Goal: Information Seeking & Learning: Learn about a topic

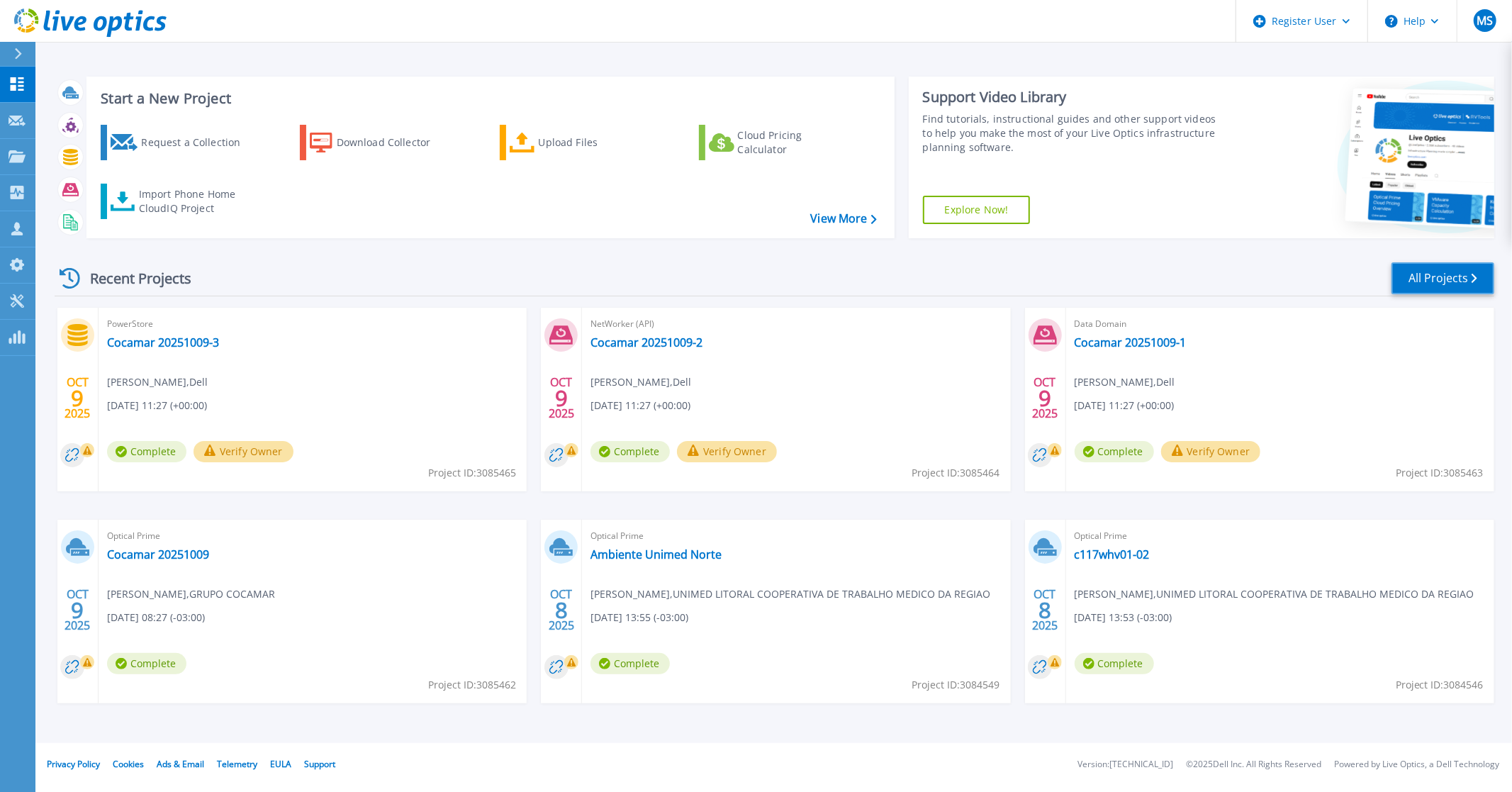
click at [1442, 277] on link "All Projects" at bounding box center [1442, 278] width 103 height 32
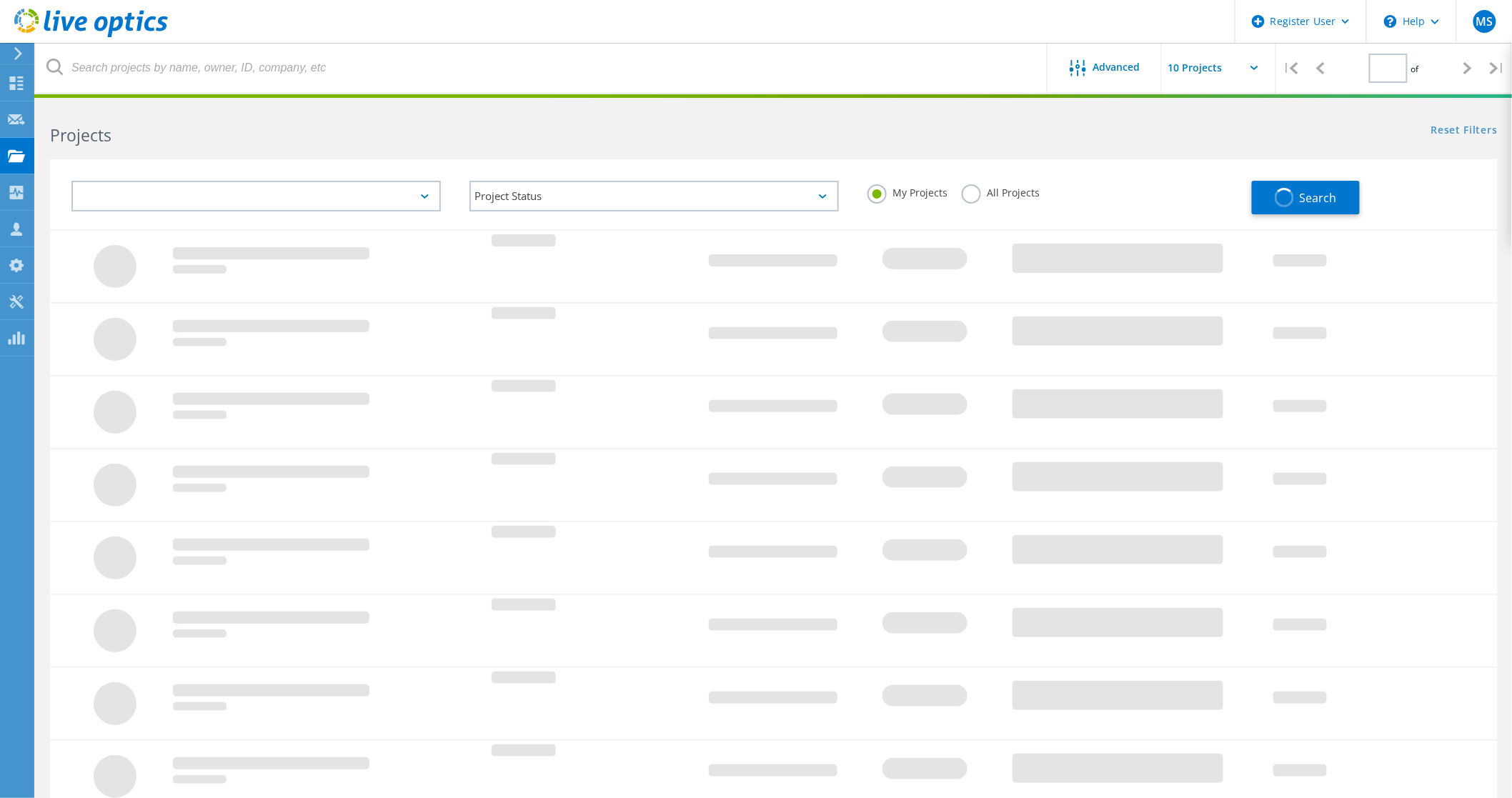
type input "1"
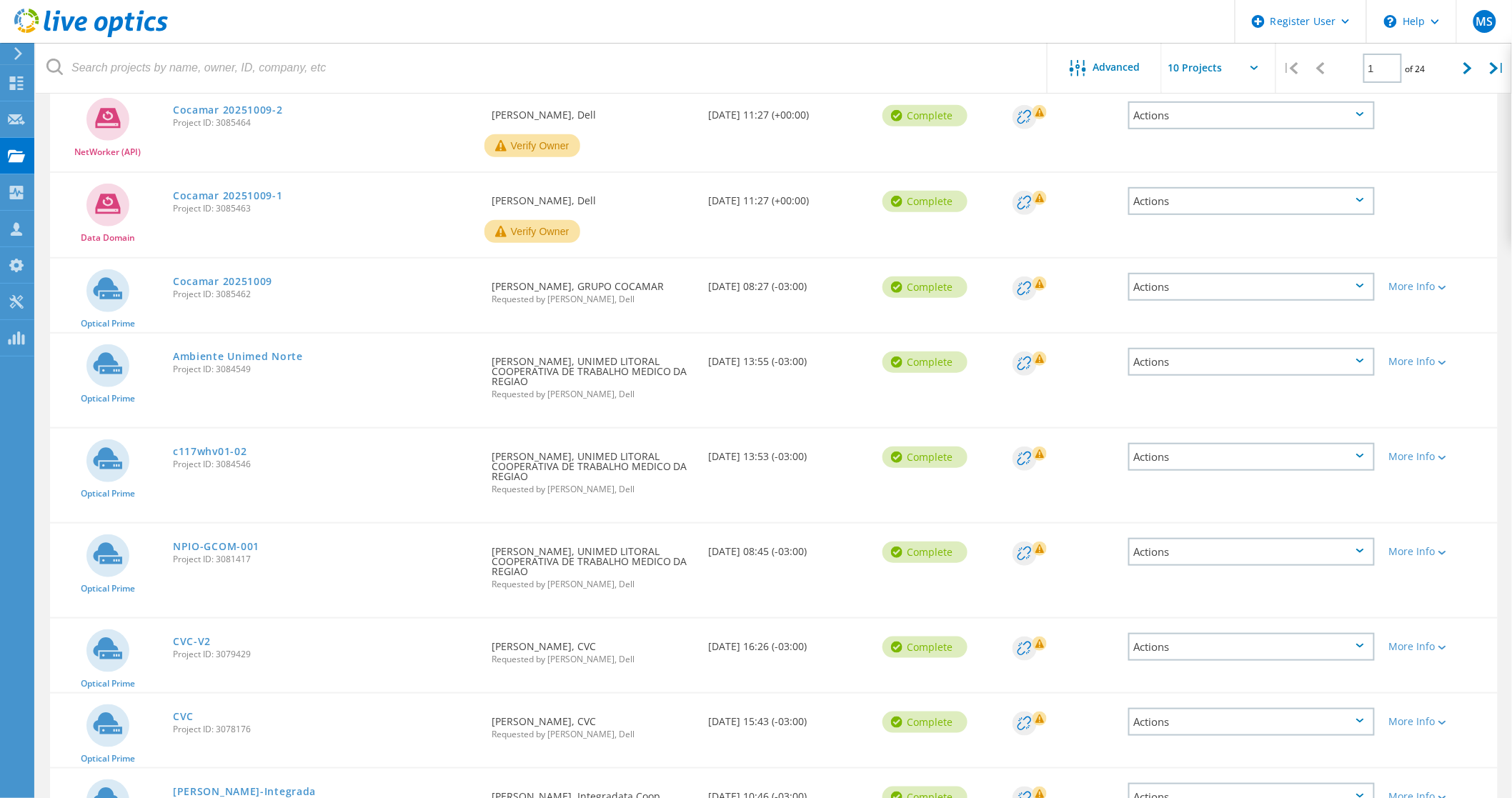
scroll to position [354, 0]
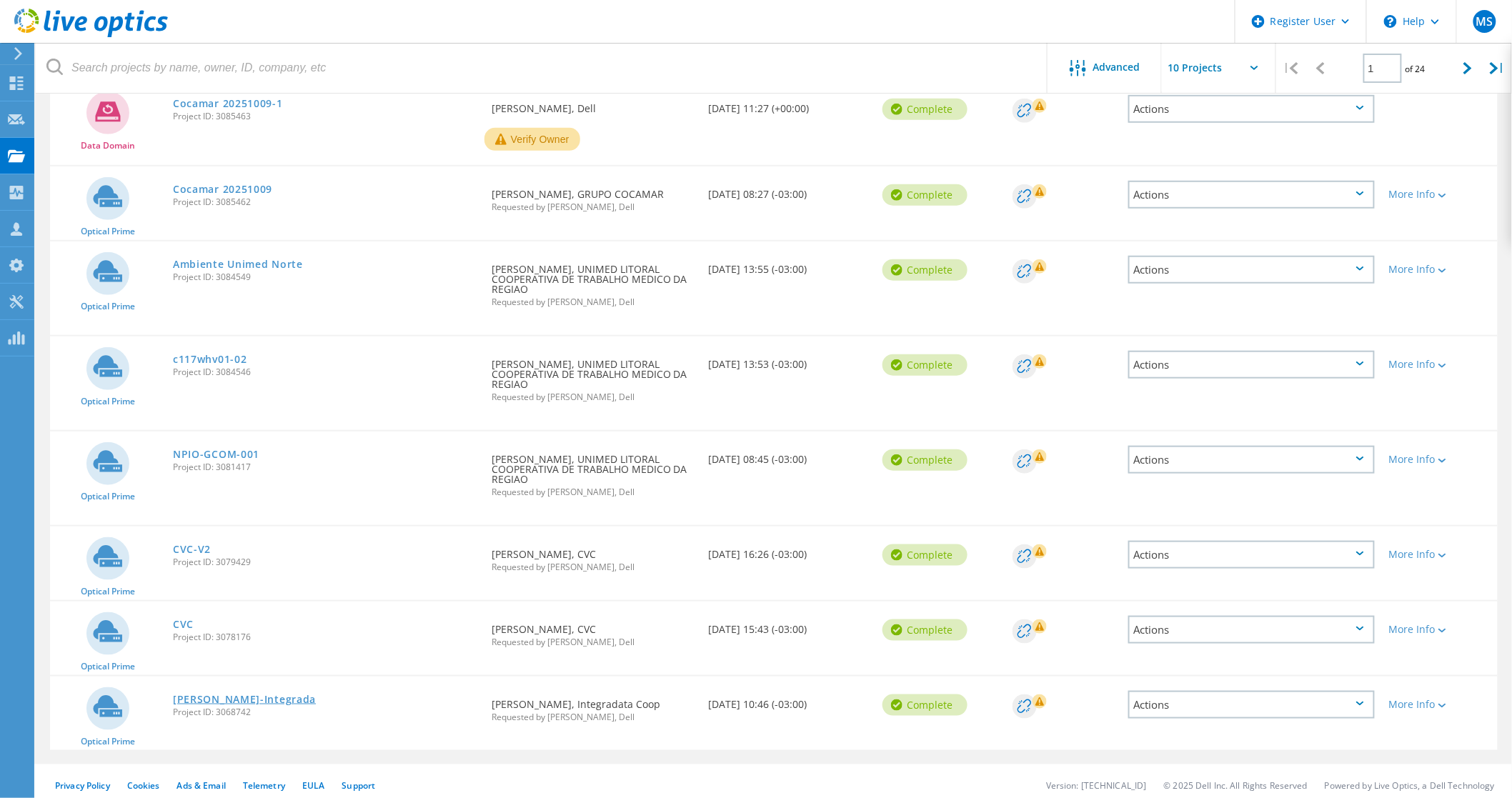
click at [240, 695] on link "[PERSON_NAME]-Integrada" at bounding box center [244, 700] width 143 height 10
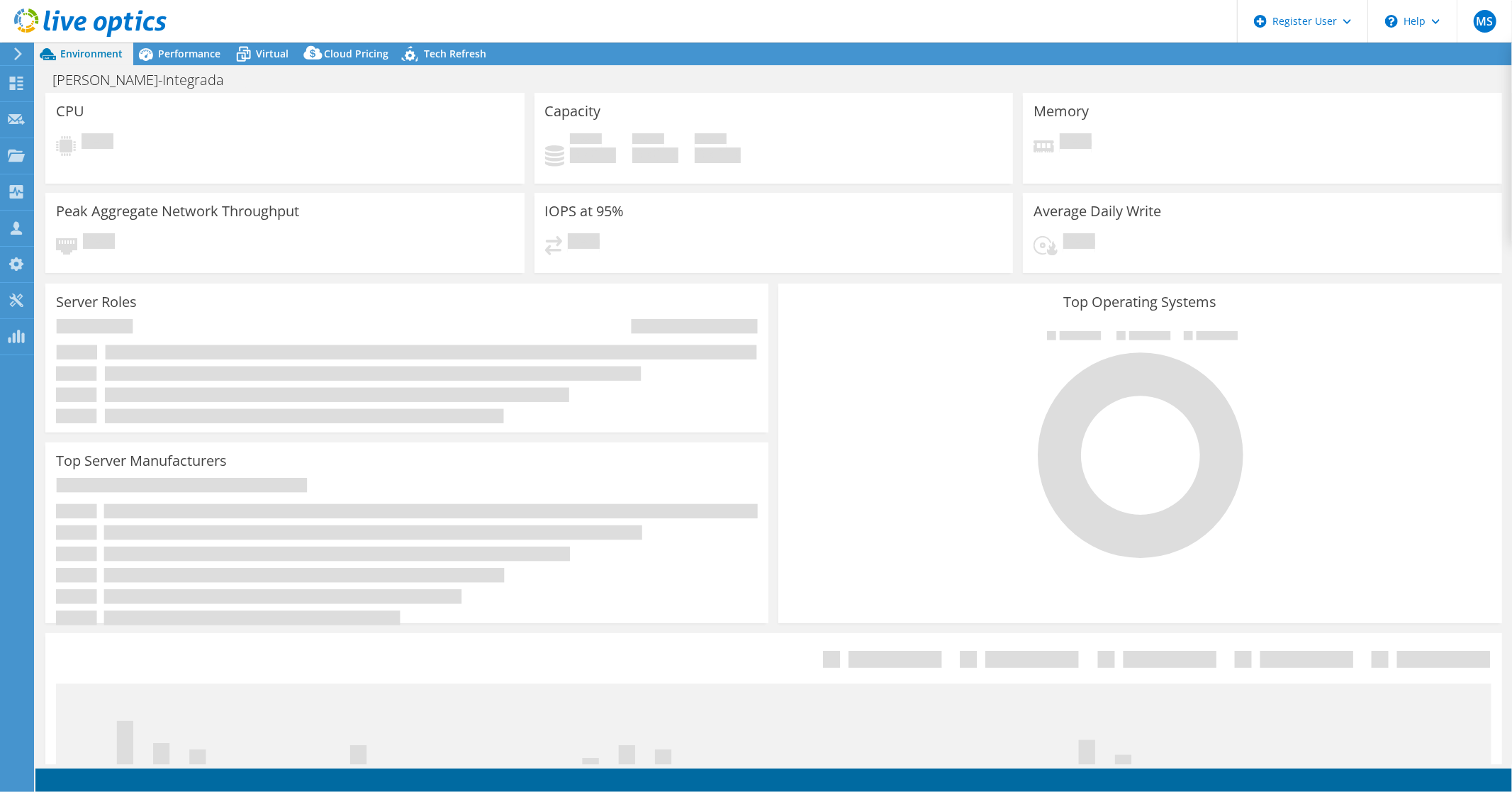
select select "USD"
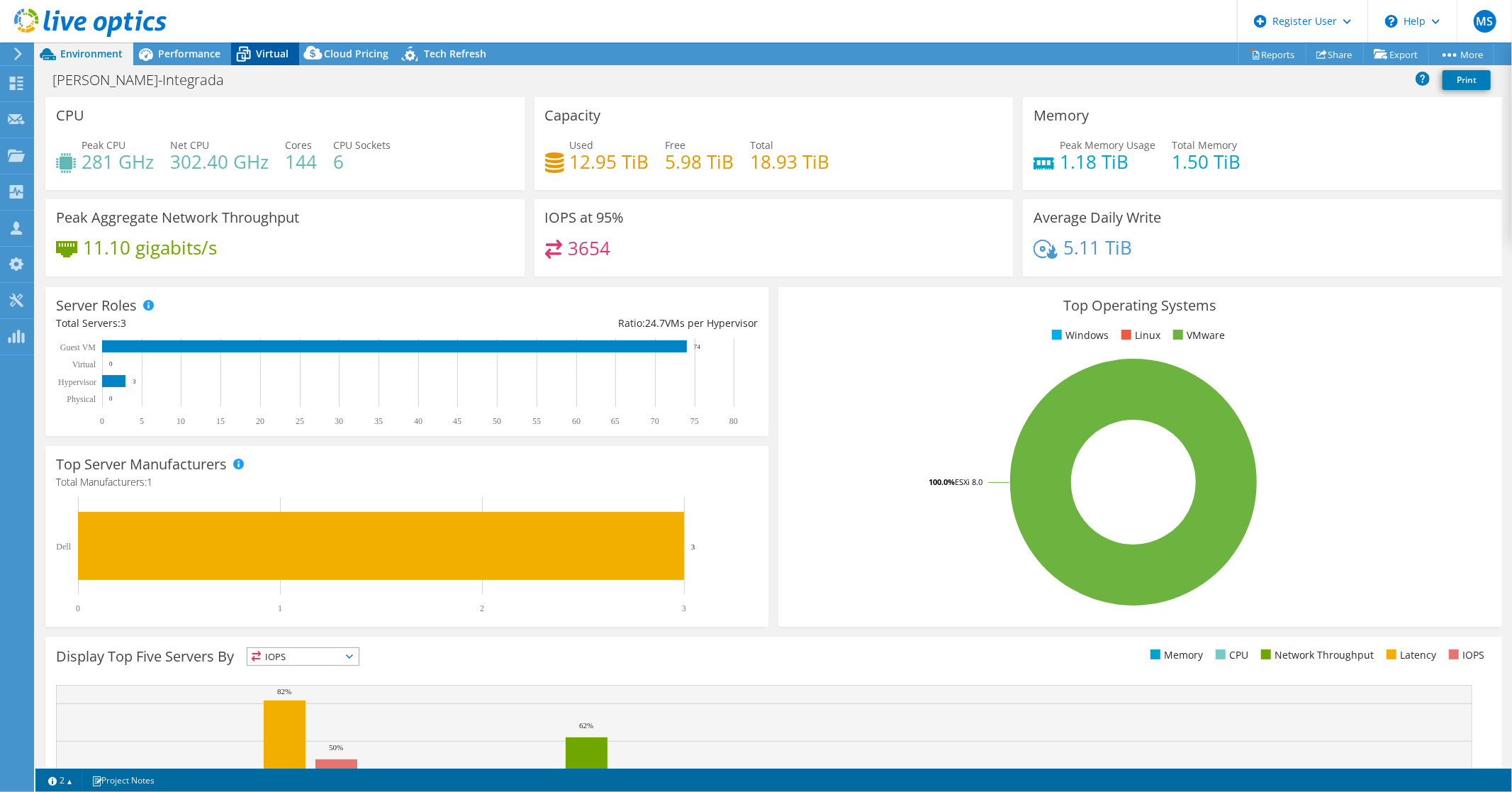
click at [268, 51] on span "Virtual" at bounding box center [272, 53] width 32 height 14
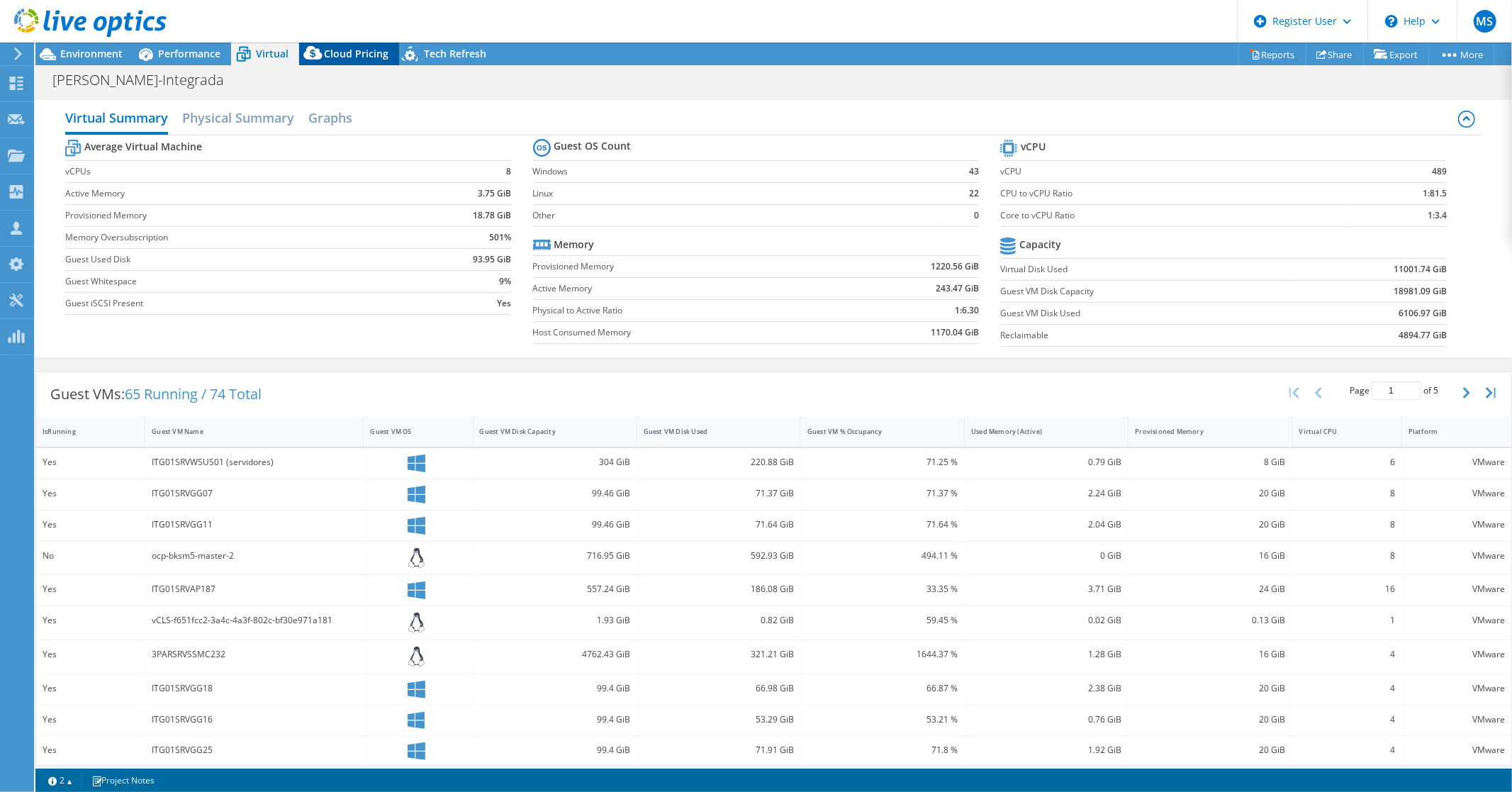
click at [330, 44] on div "Cloud Pricing" at bounding box center [350, 53] width 100 height 23
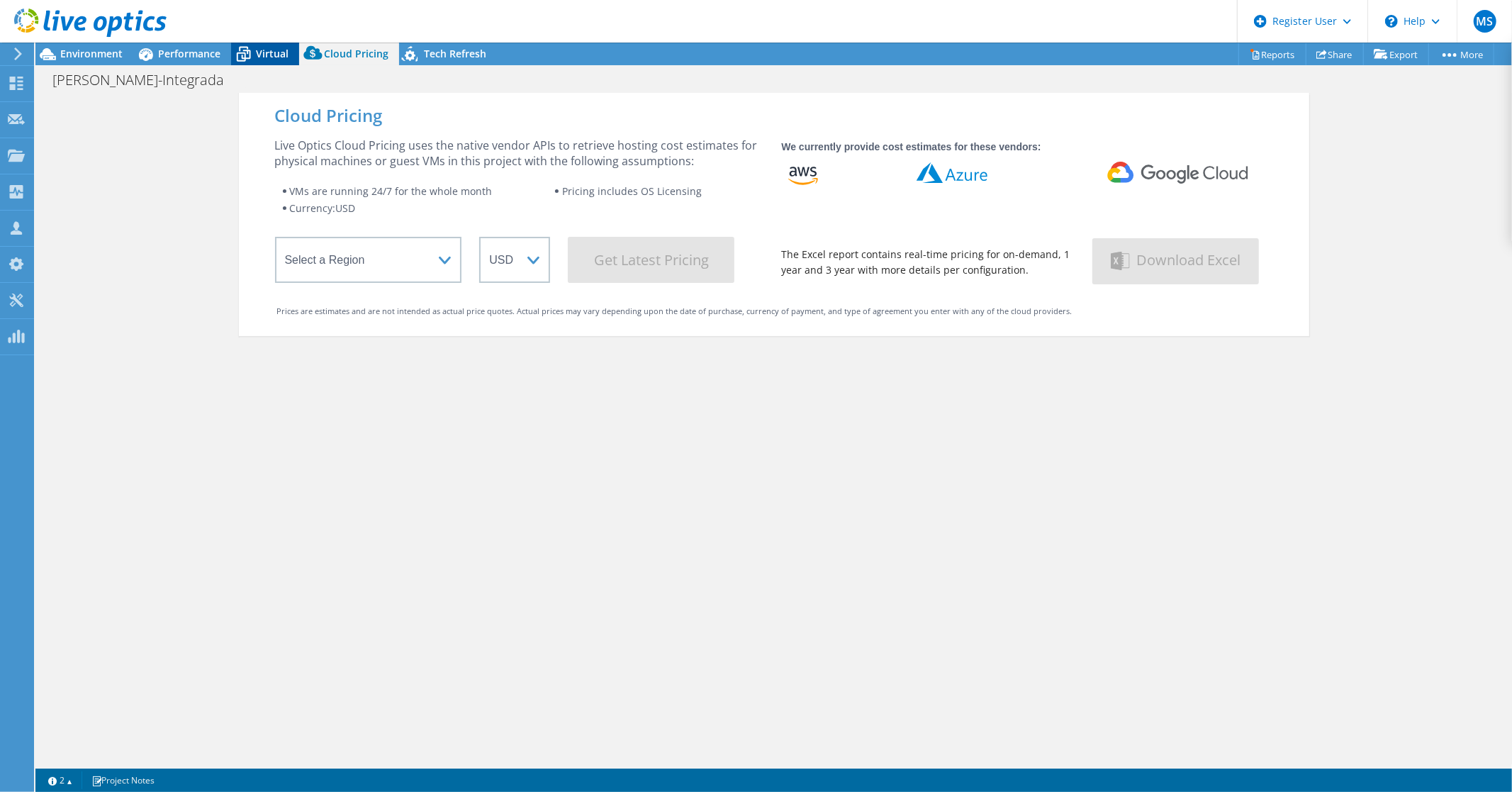
click at [263, 52] on span "Virtual" at bounding box center [272, 53] width 32 height 14
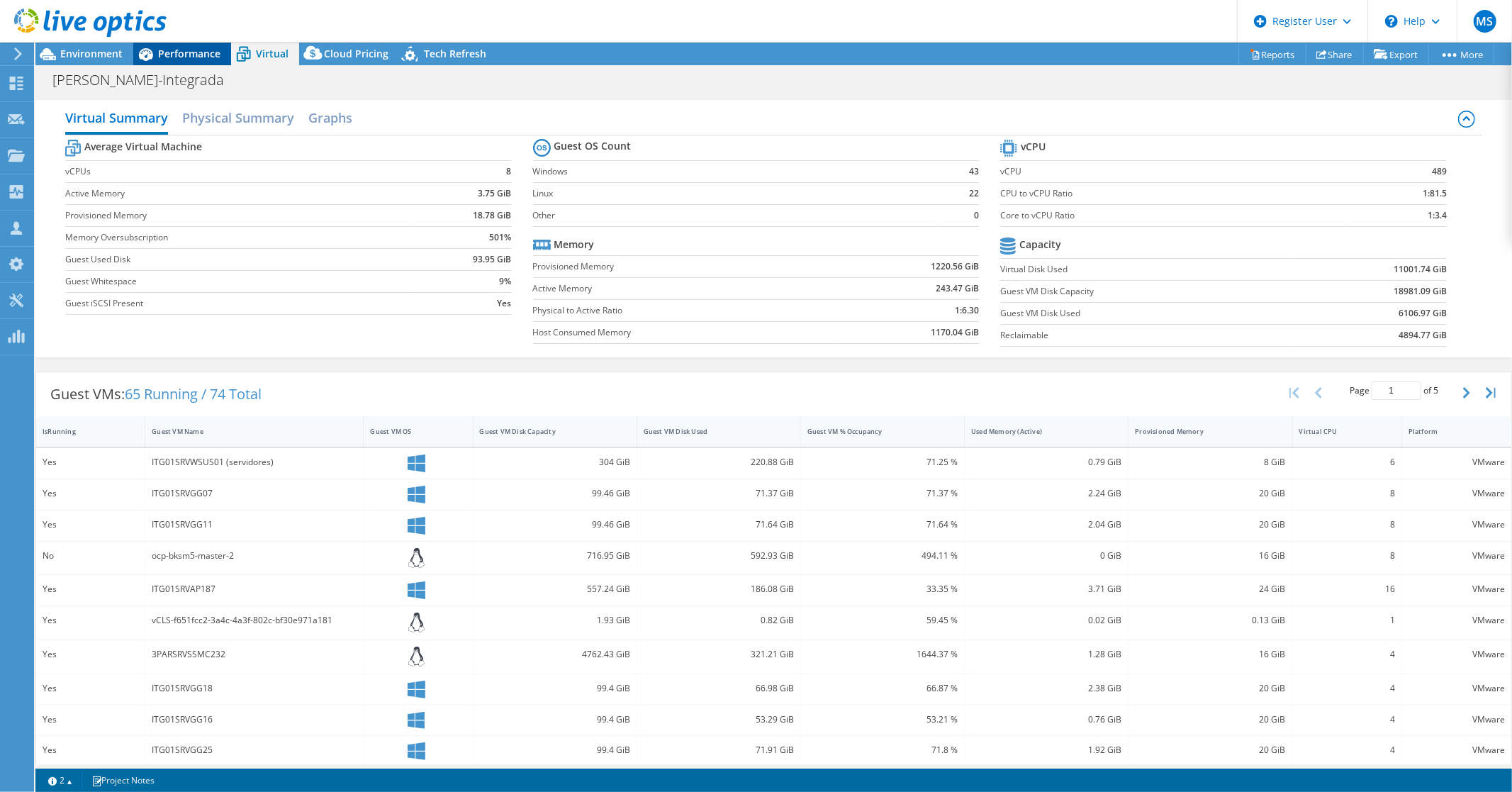
click at [180, 48] on span "Performance" at bounding box center [189, 53] width 63 height 14
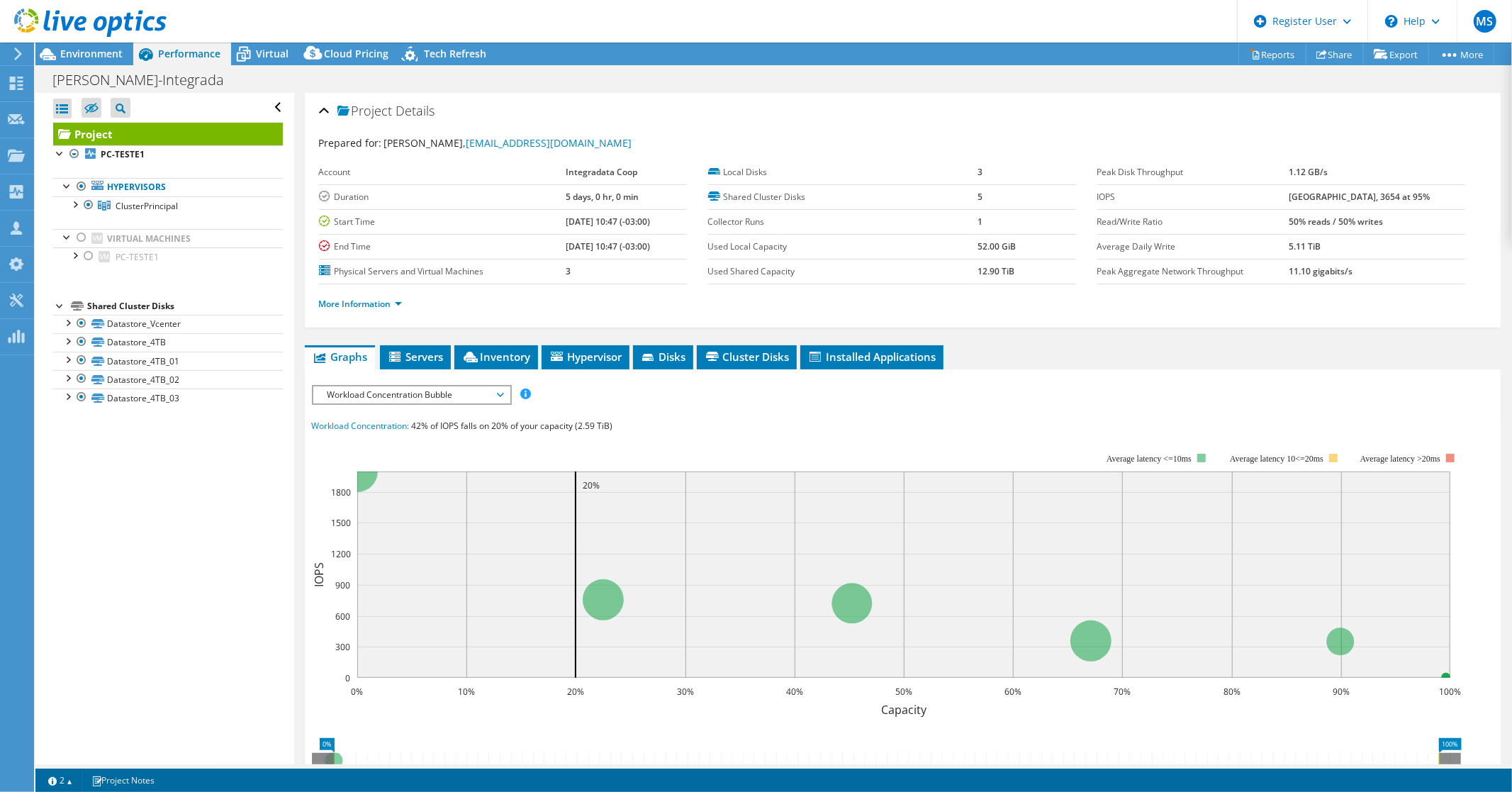
click at [498, 390] on span "Workload Concentration Bubble" at bounding box center [412, 395] width 182 height 17
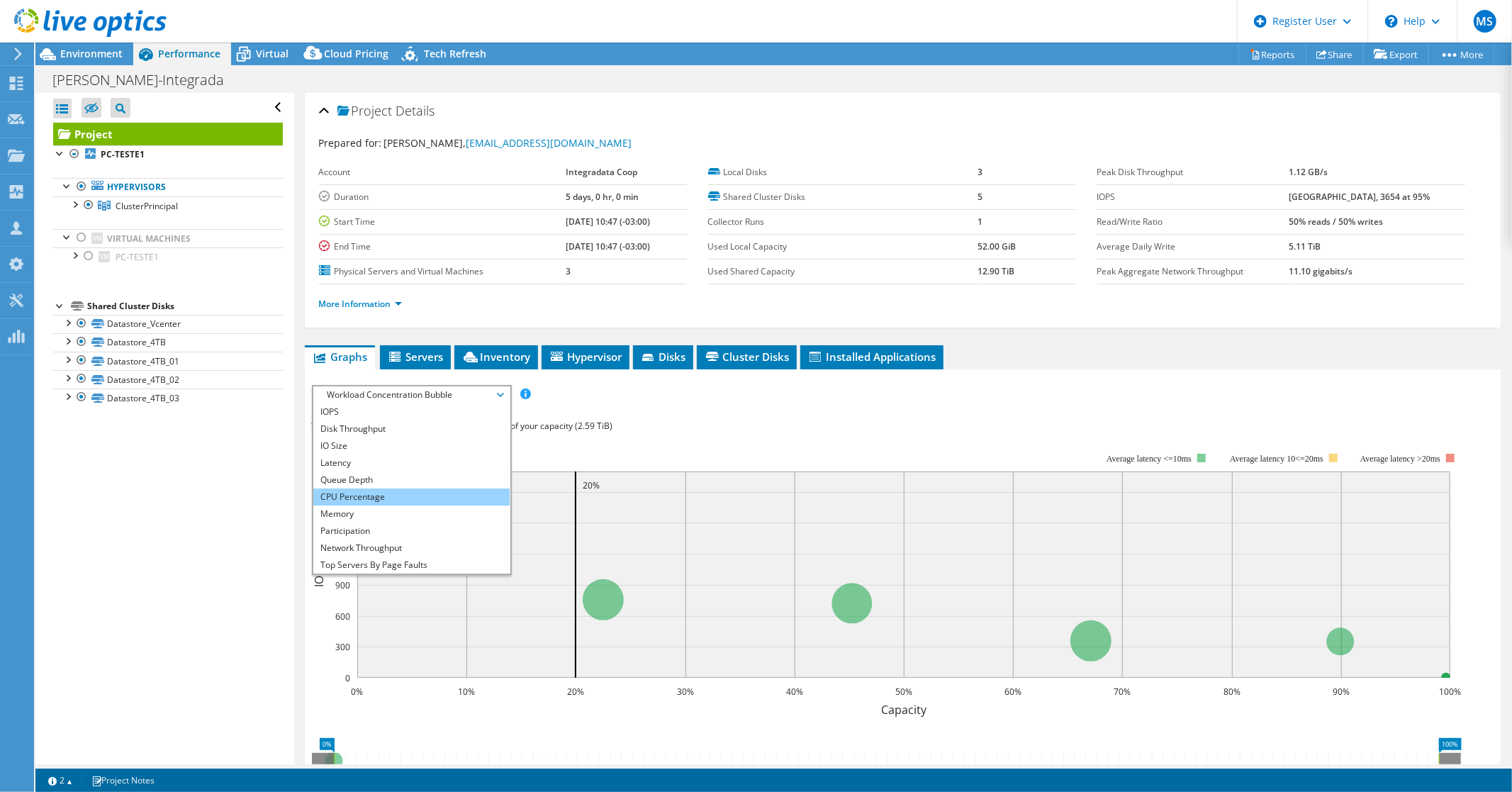
click at [358, 493] on li "CPU Percentage" at bounding box center [411, 497] width 196 height 17
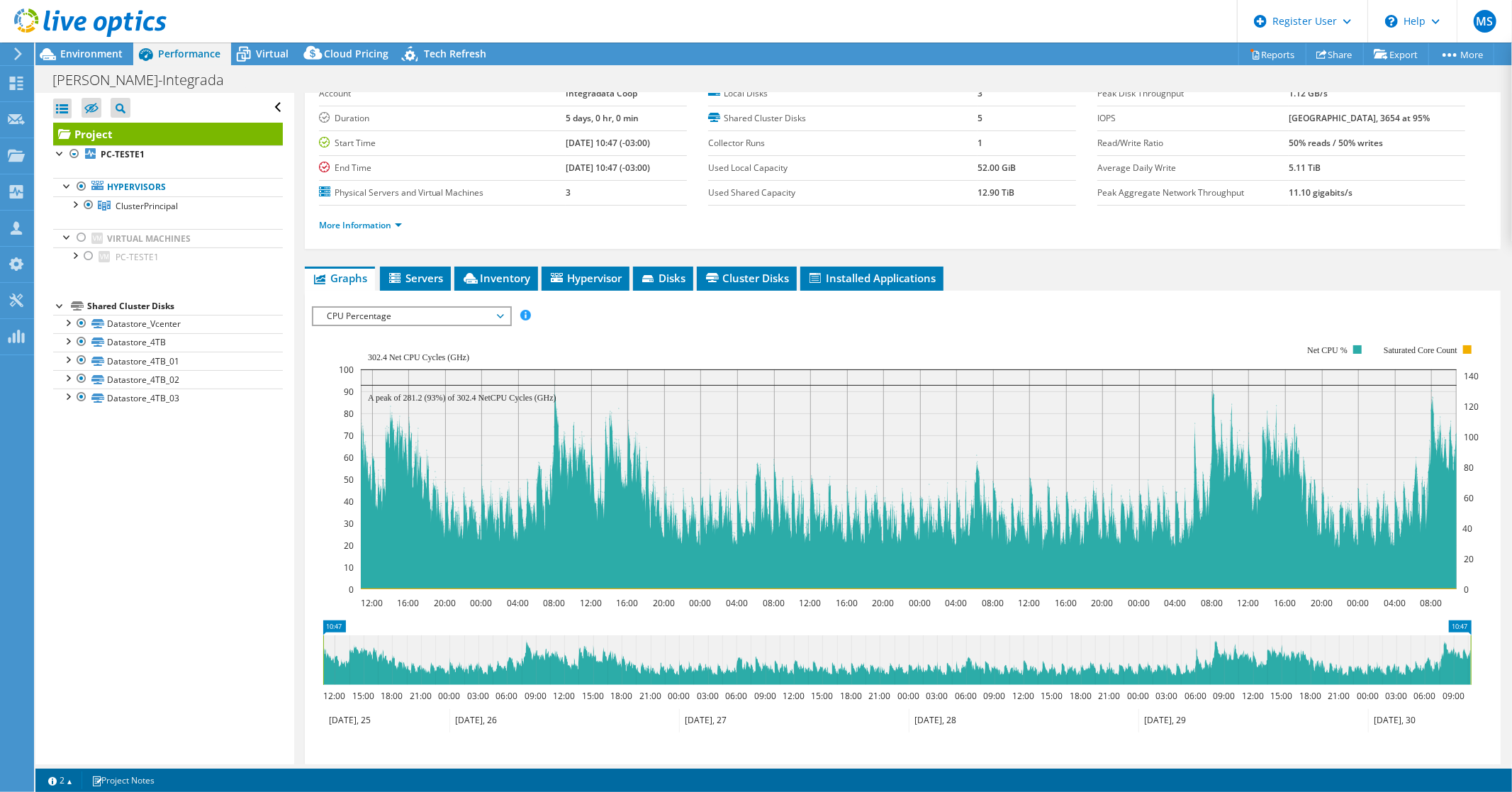
scroll to position [158, 0]
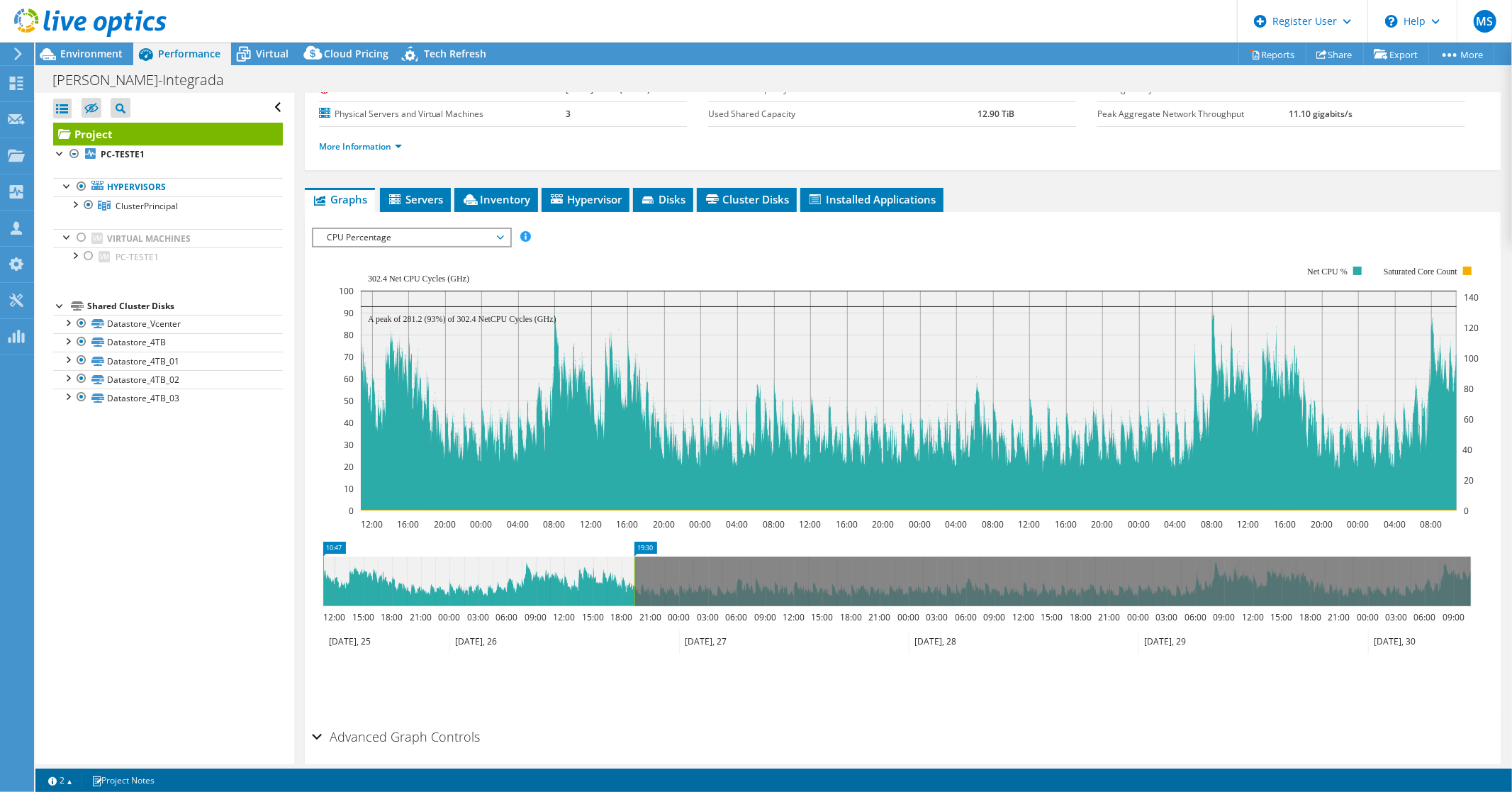
drag, startPoint x: 1472, startPoint y: 573, endPoint x: 636, endPoint y: 572, distance: 836.0
click at [636, 572] on rect at bounding box center [635, 581] width 6 height 49
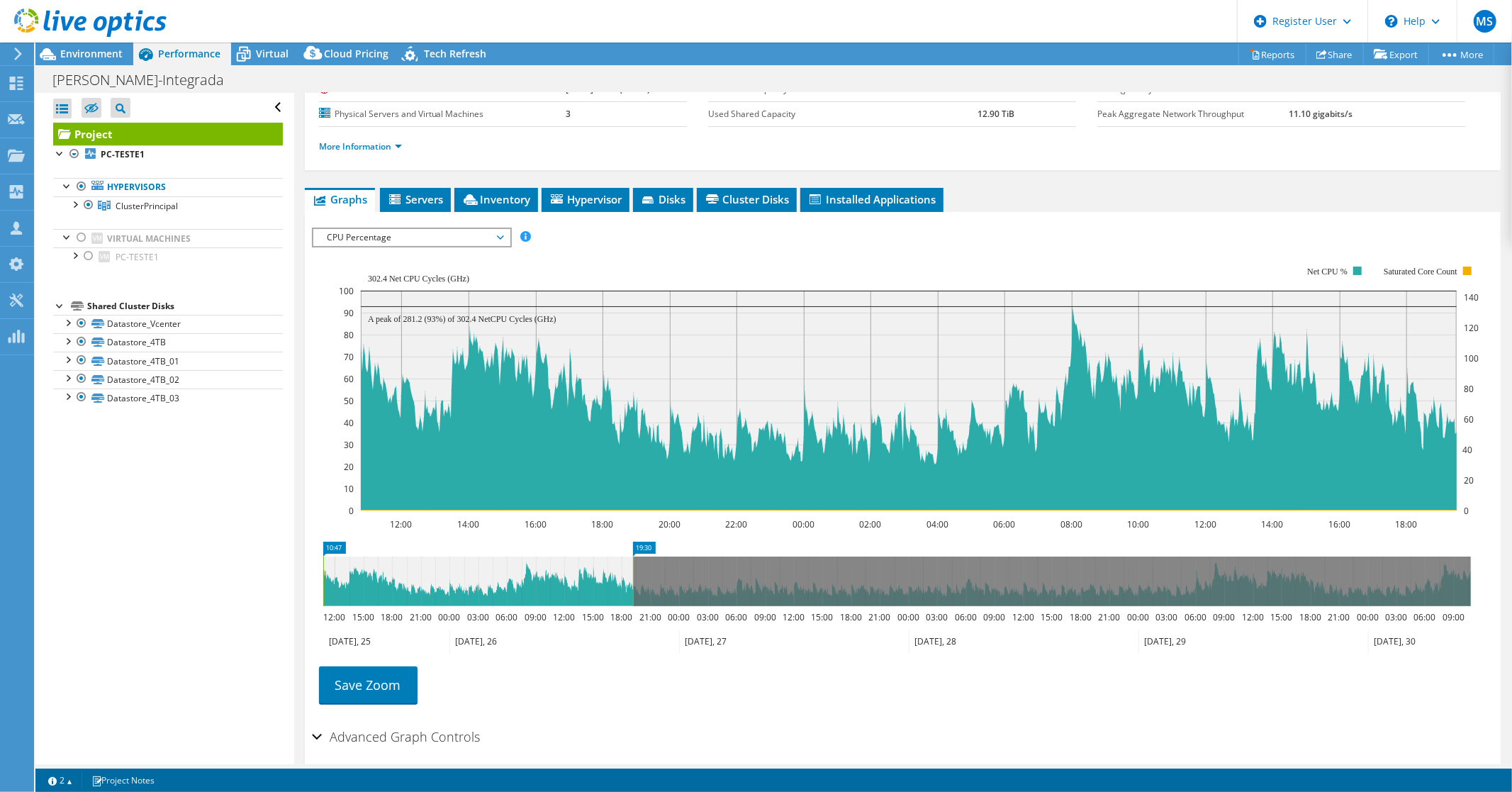
drag, startPoint x: 636, startPoint y: 572, endPoint x: 634, endPoint y: 598, distance: 26.1
click at [634, 598] on rect at bounding box center [633, 581] width 6 height 49
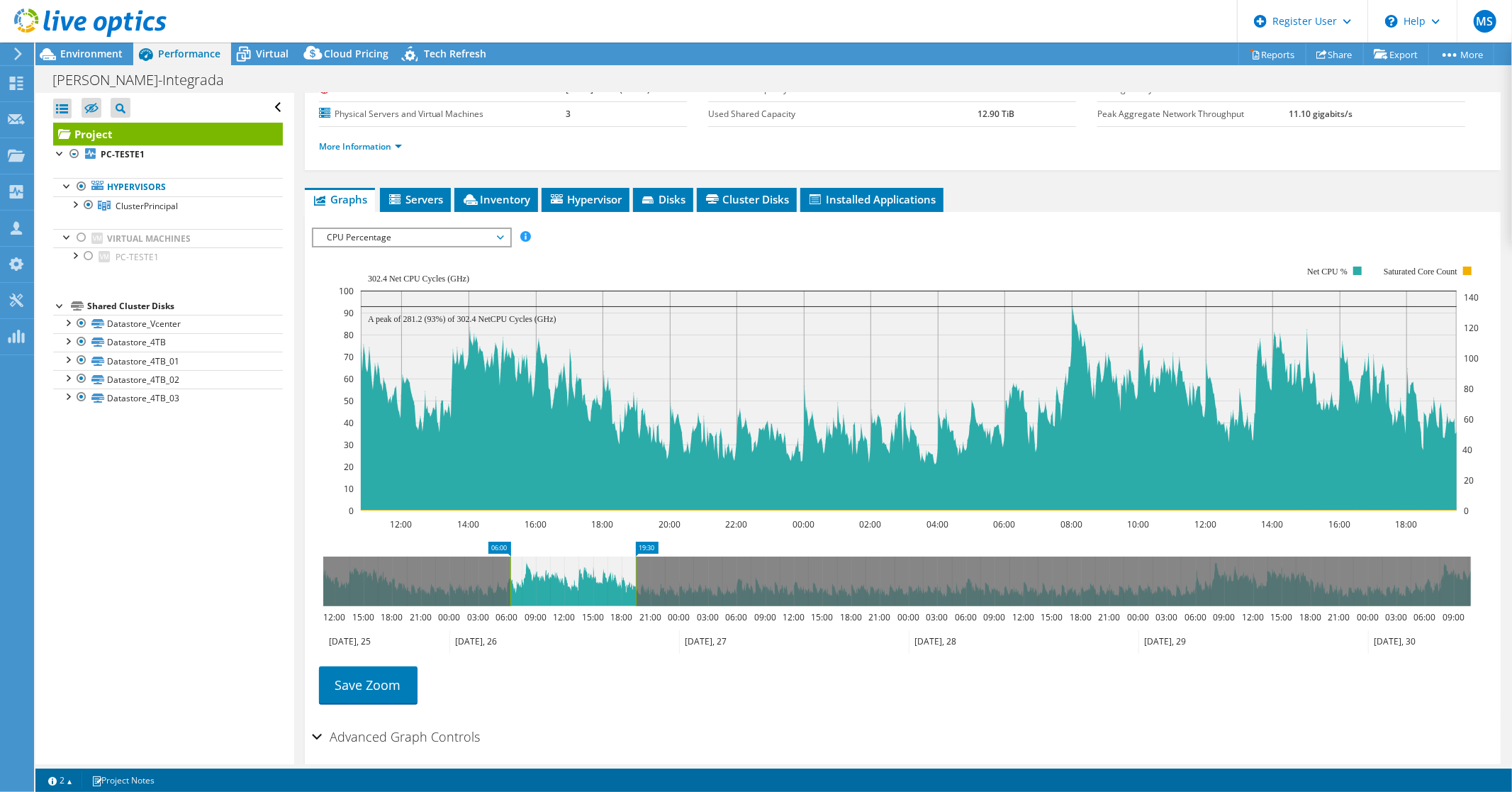
drag, startPoint x: 322, startPoint y: 566, endPoint x: 508, endPoint y: 576, distance: 186.3
click at [508, 576] on rect at bounding box center [510, 581] width 6 height 49
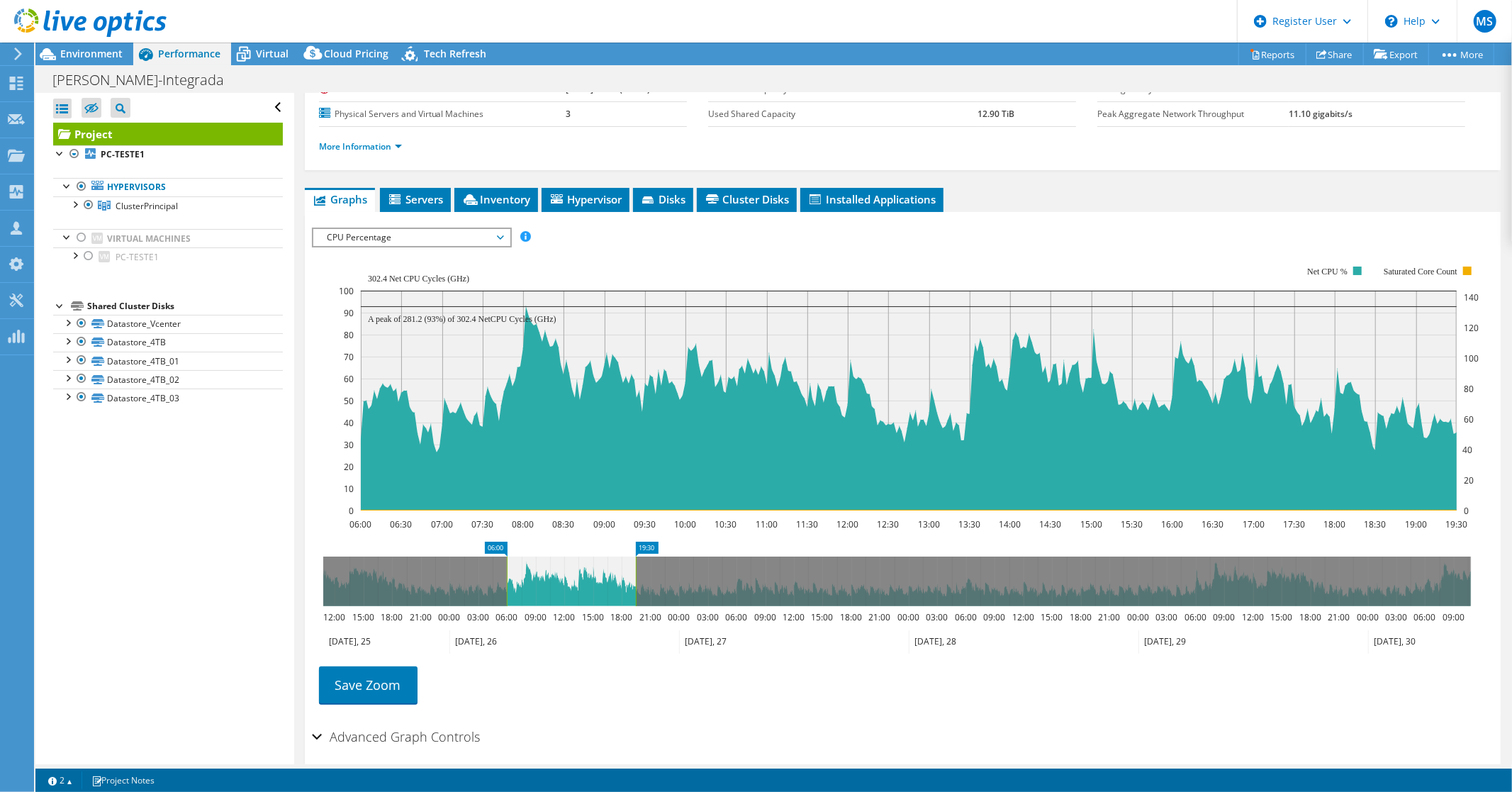
scroll to position [210, 0]
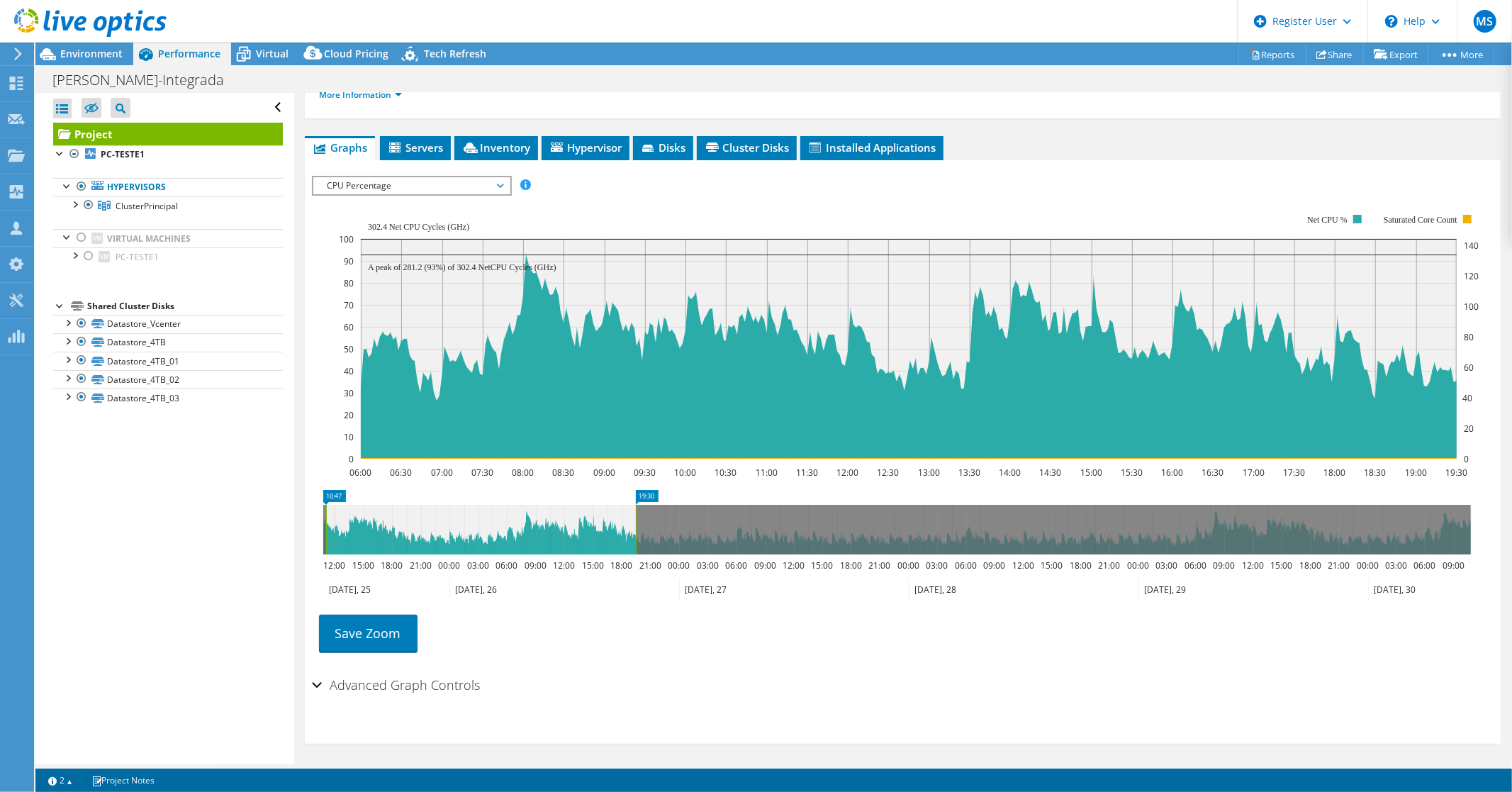
drag, startPoint x: 505, startPoint y: 520, endPoint x: 323, endPoint y: 522, distance: 182.0
click at [323, 522] on rect at bounding box center [326, 530] width 6 height 49
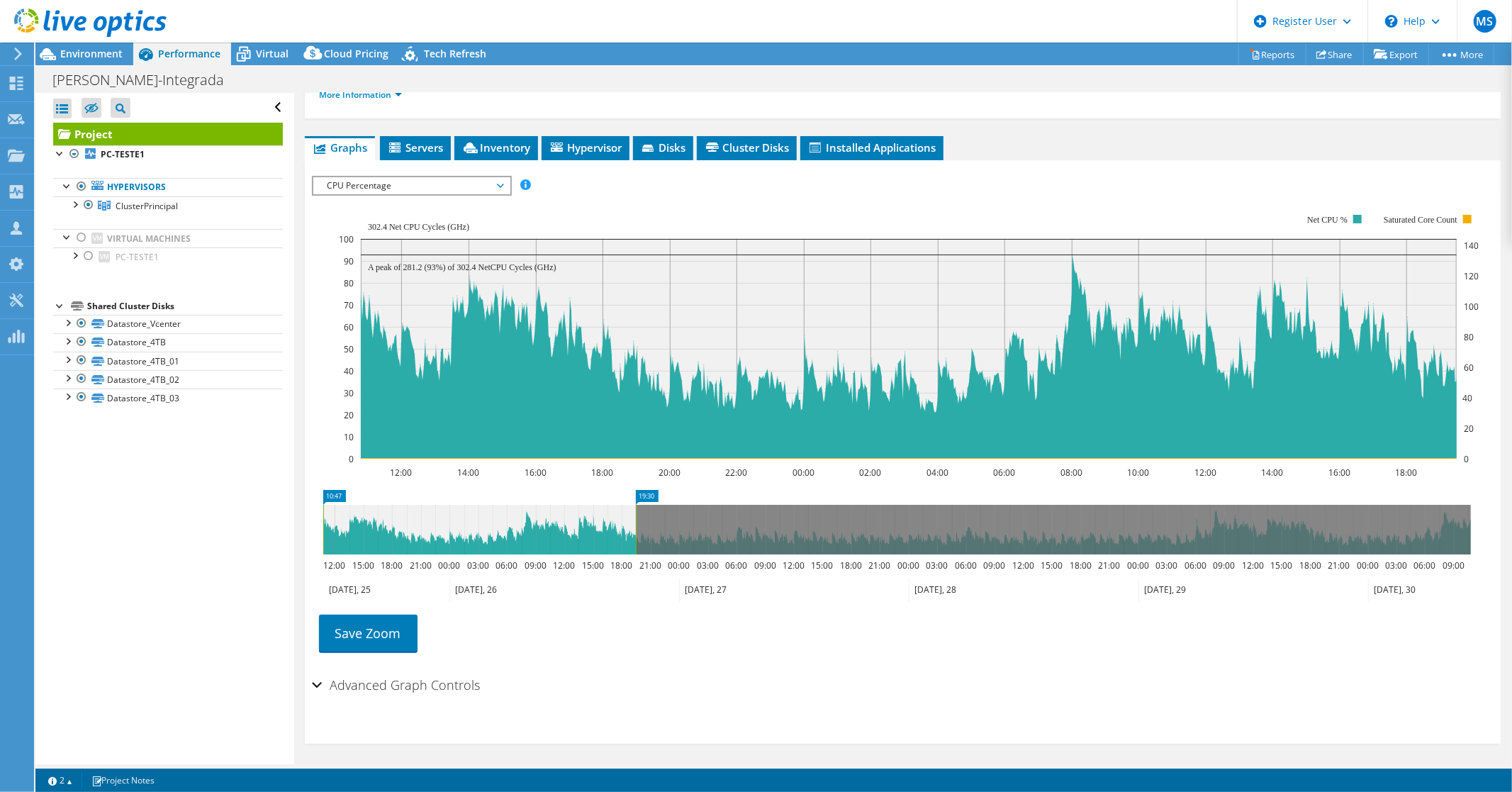
click at [500, 181] on span "CPU Percentage" at bounding box center [412, 186] width 182 height 17
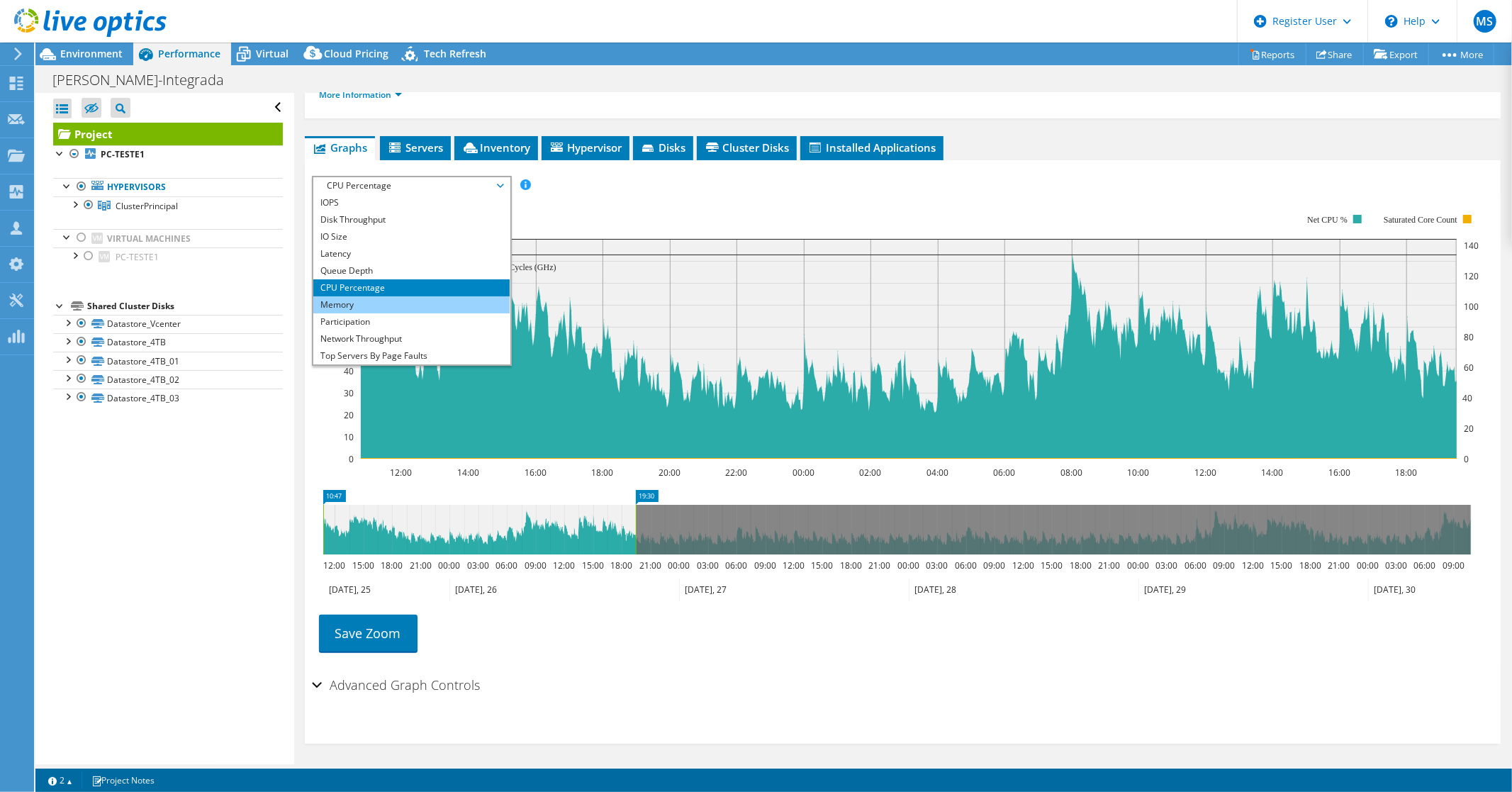
click at [366, 302] on li "Memory" at bounding box center [411, 305] width 196 height 17
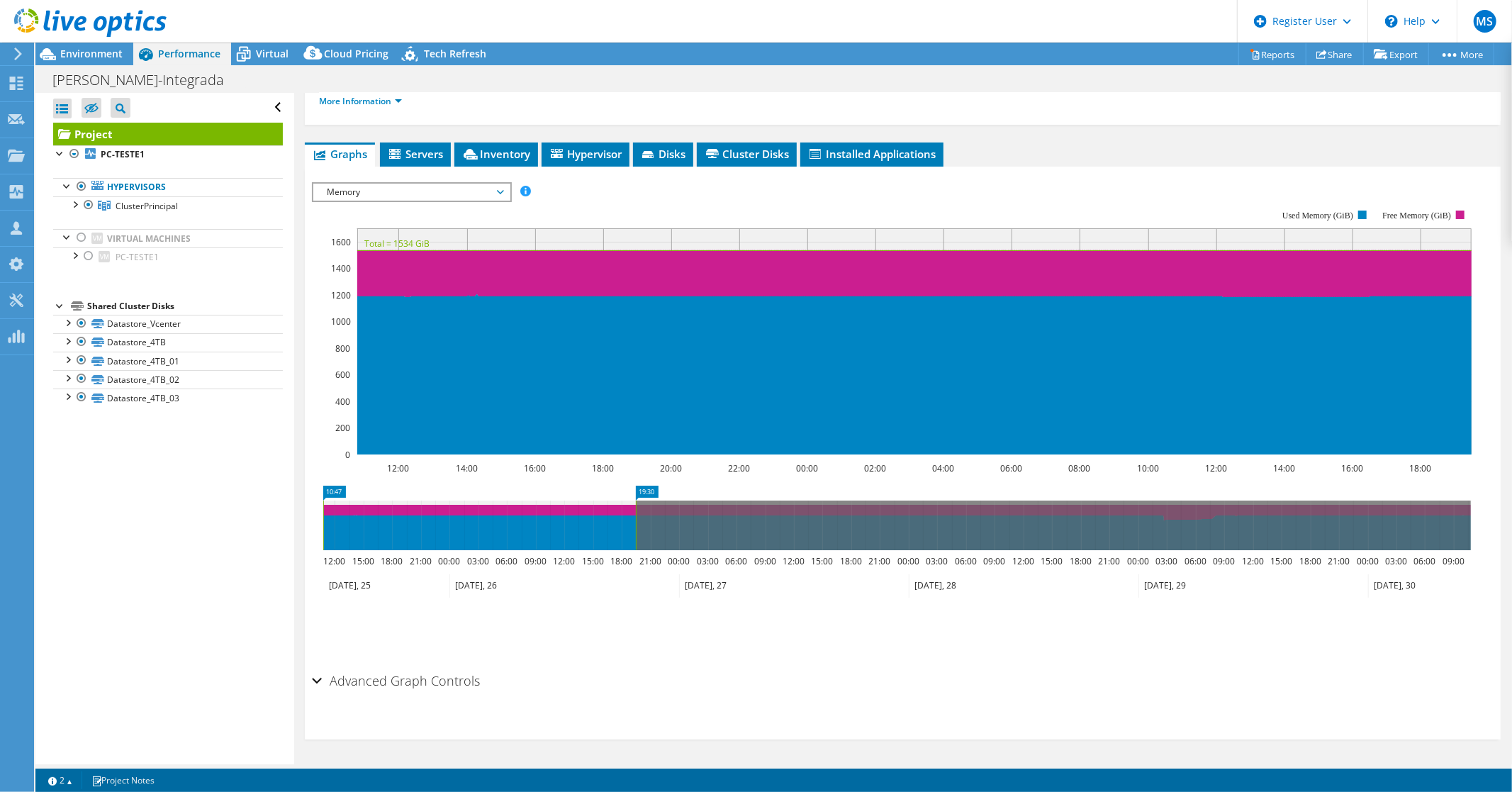
scroll to position [199, 0]
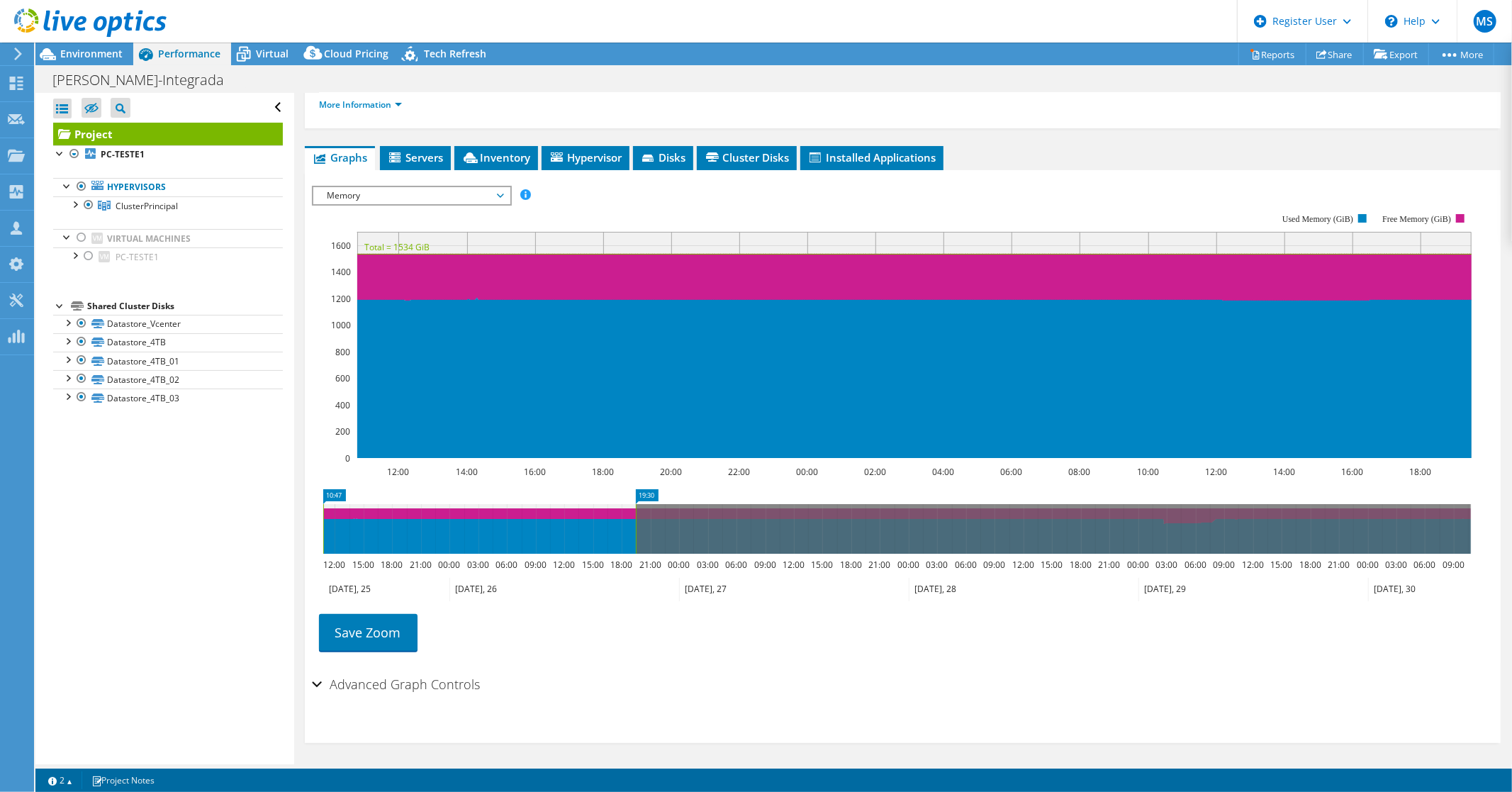
click at [498, 194] on span "Memory" at bounding box center [412, 196] width 182 height 17
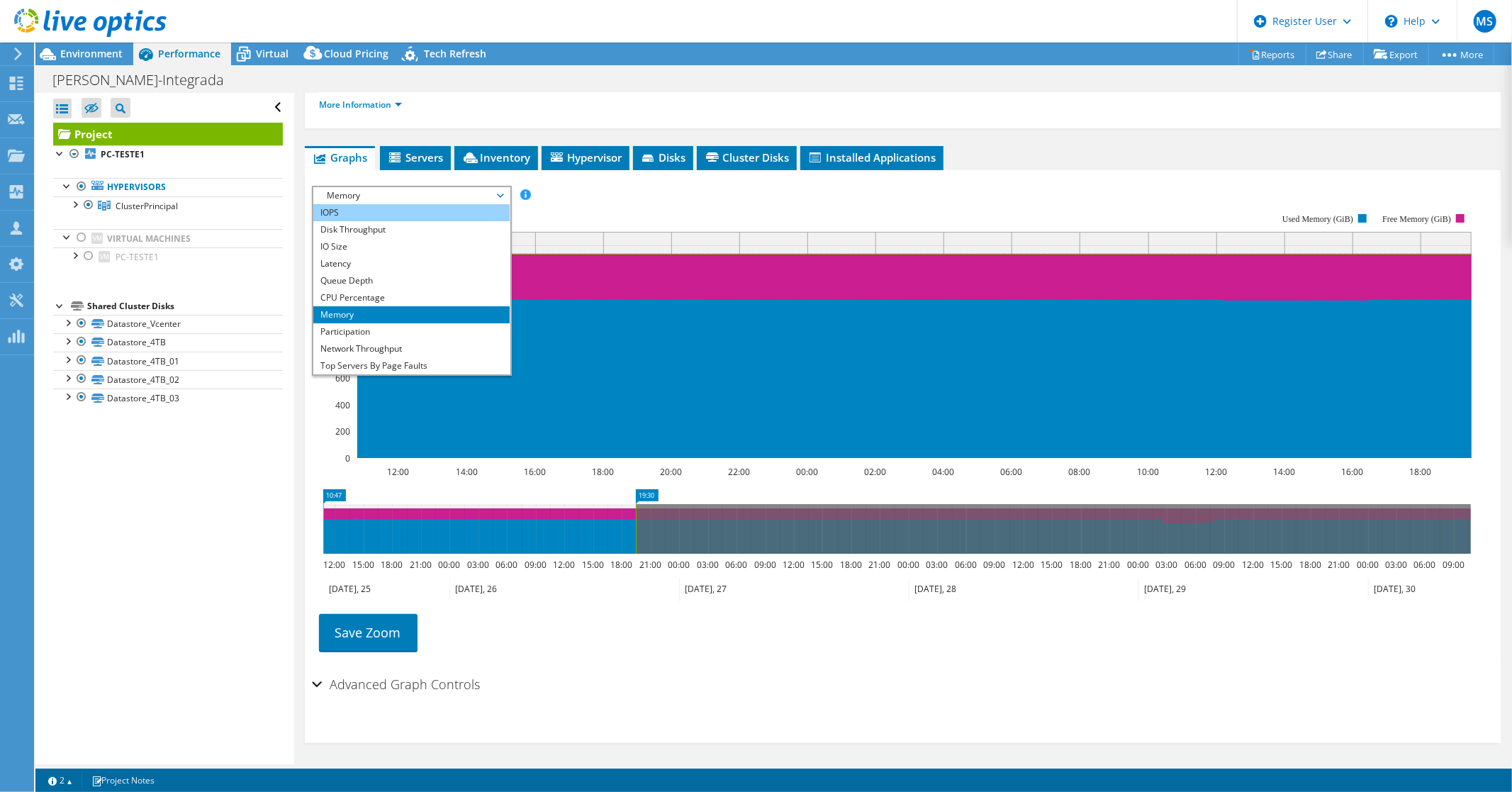
click at [355, 209] on li "IOPS" at bounding box center [411, 213] width 196 height 17
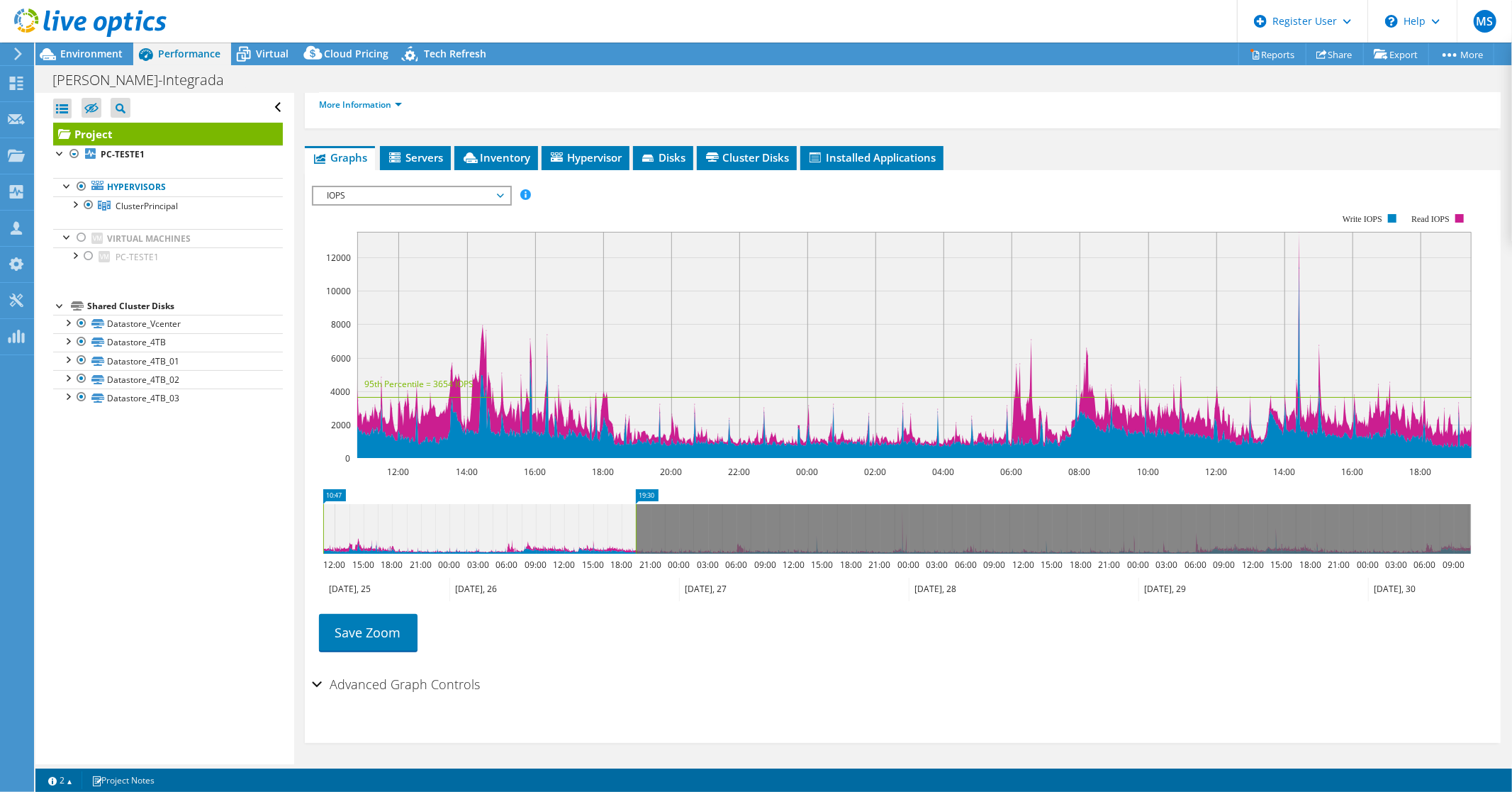
scroll to position [0, 0]
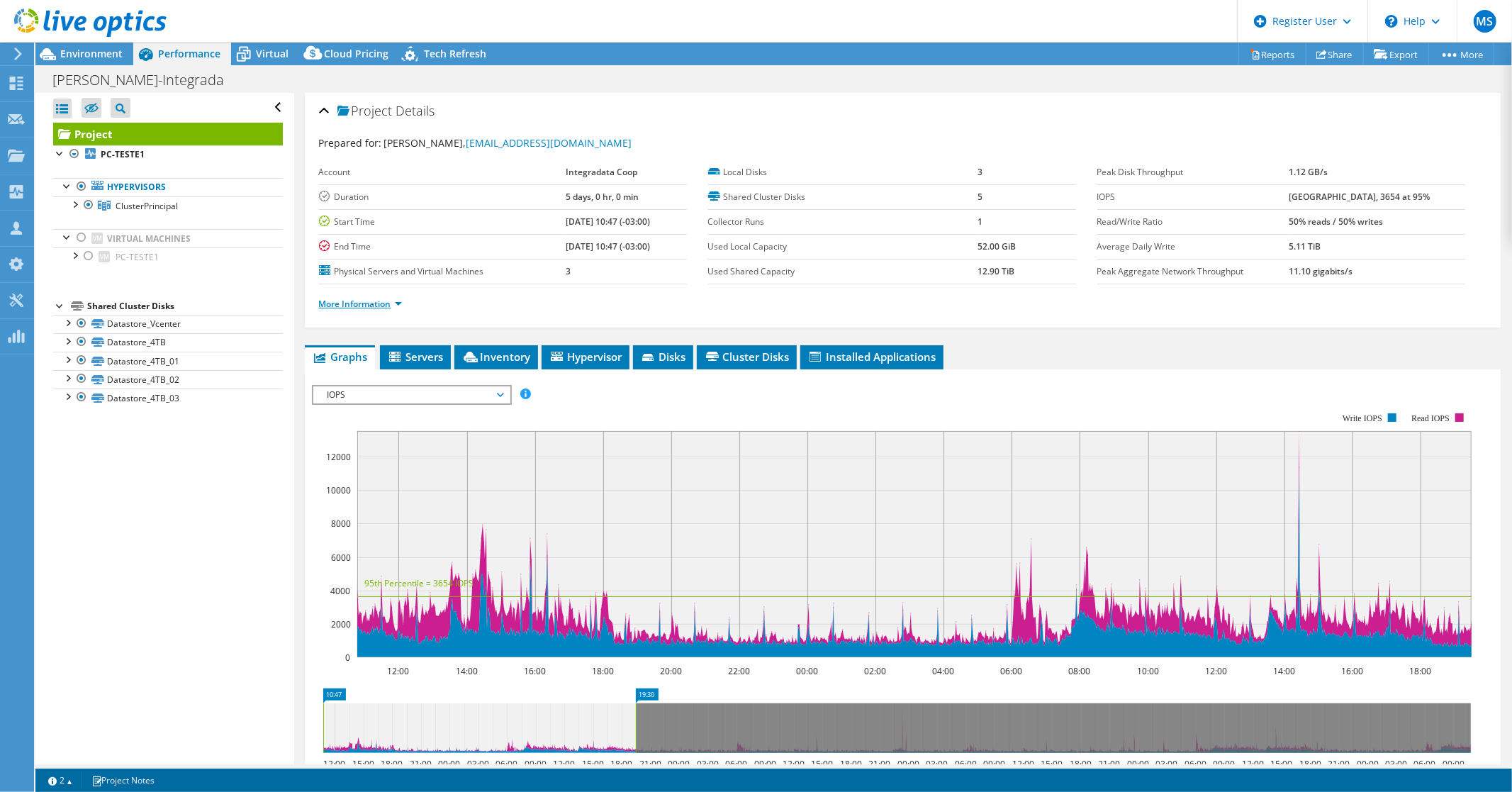
click at [398, 300] on link "More Information" at bounding box center [361, 304] width 83 height 12
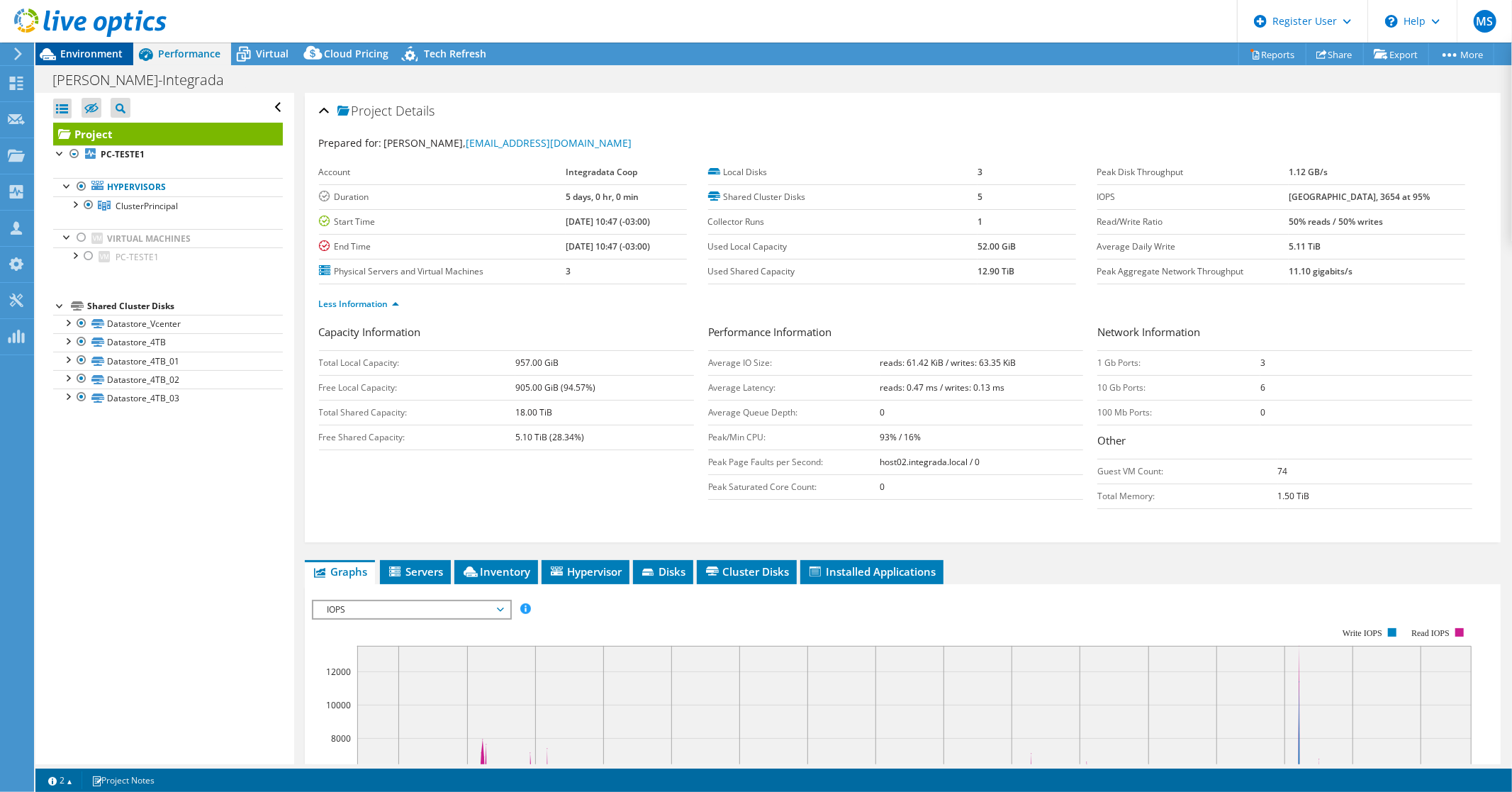
click at [104, 50] on span "Environment" at bounding box center [92, 53] width 63 height 14
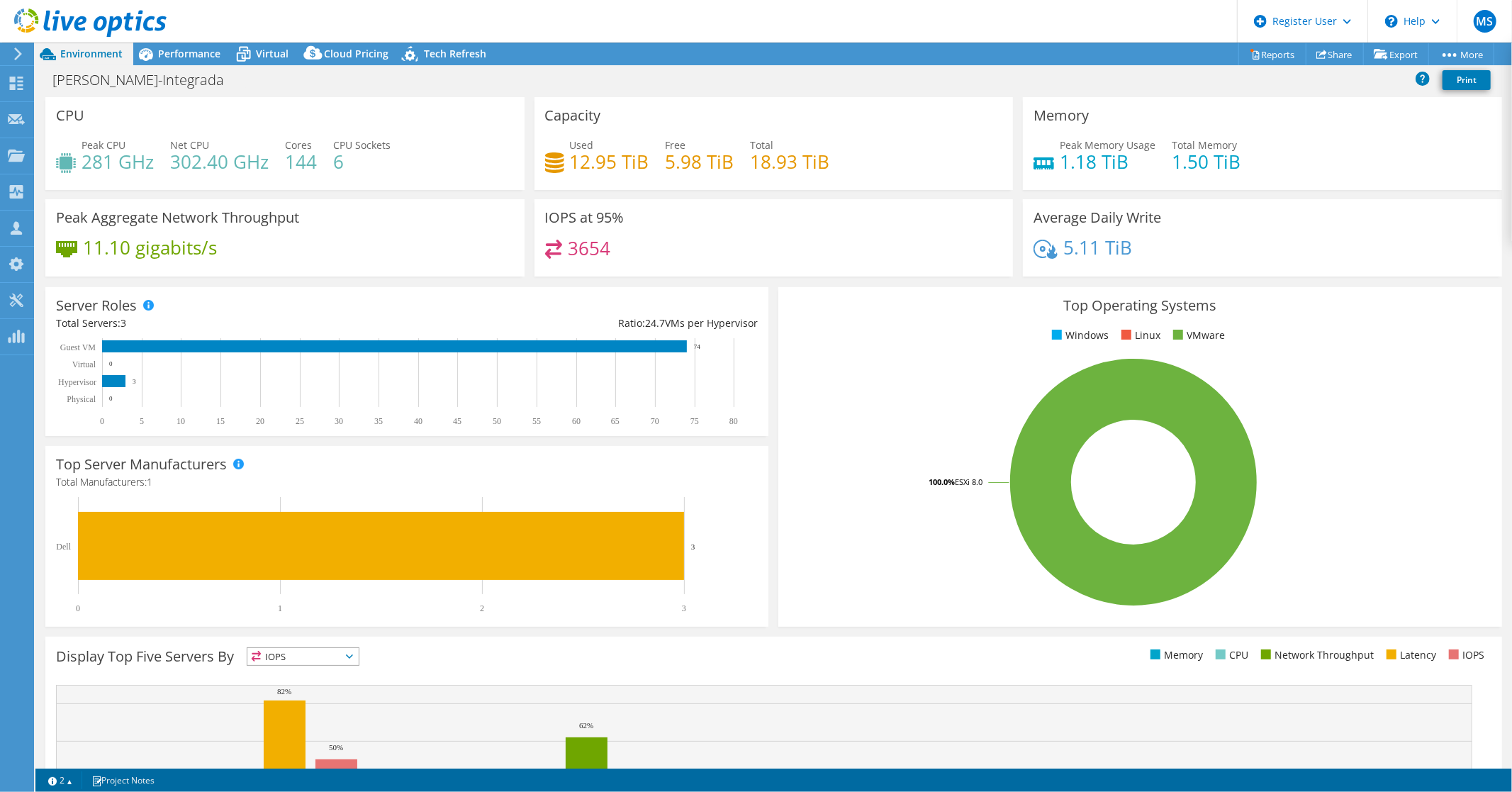
scroll to position [315, 0]
click at [195, 54] on span "Performance" at bounding box center [189, 53] width 63 height 14
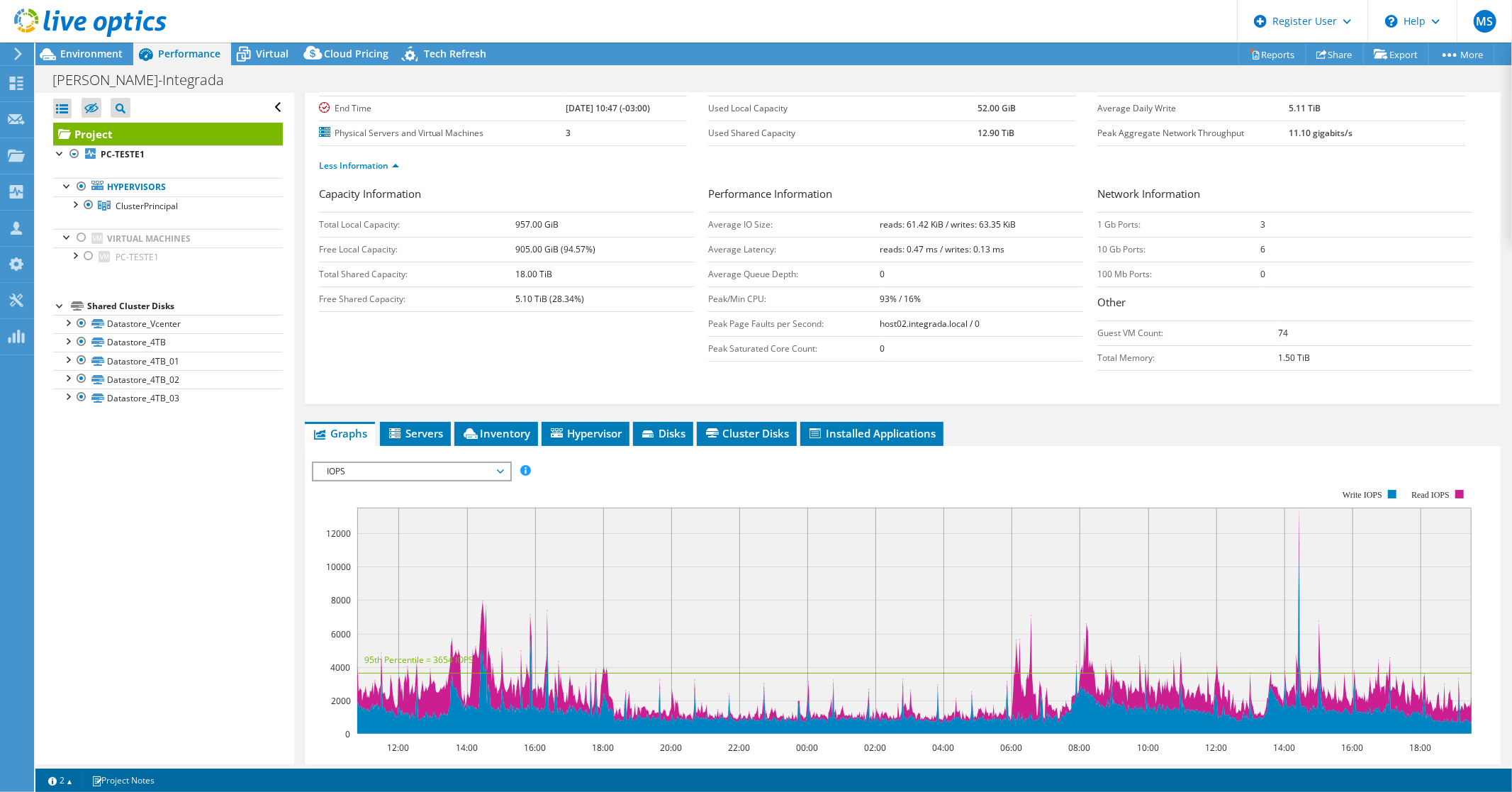
scroll to position [0, 0]
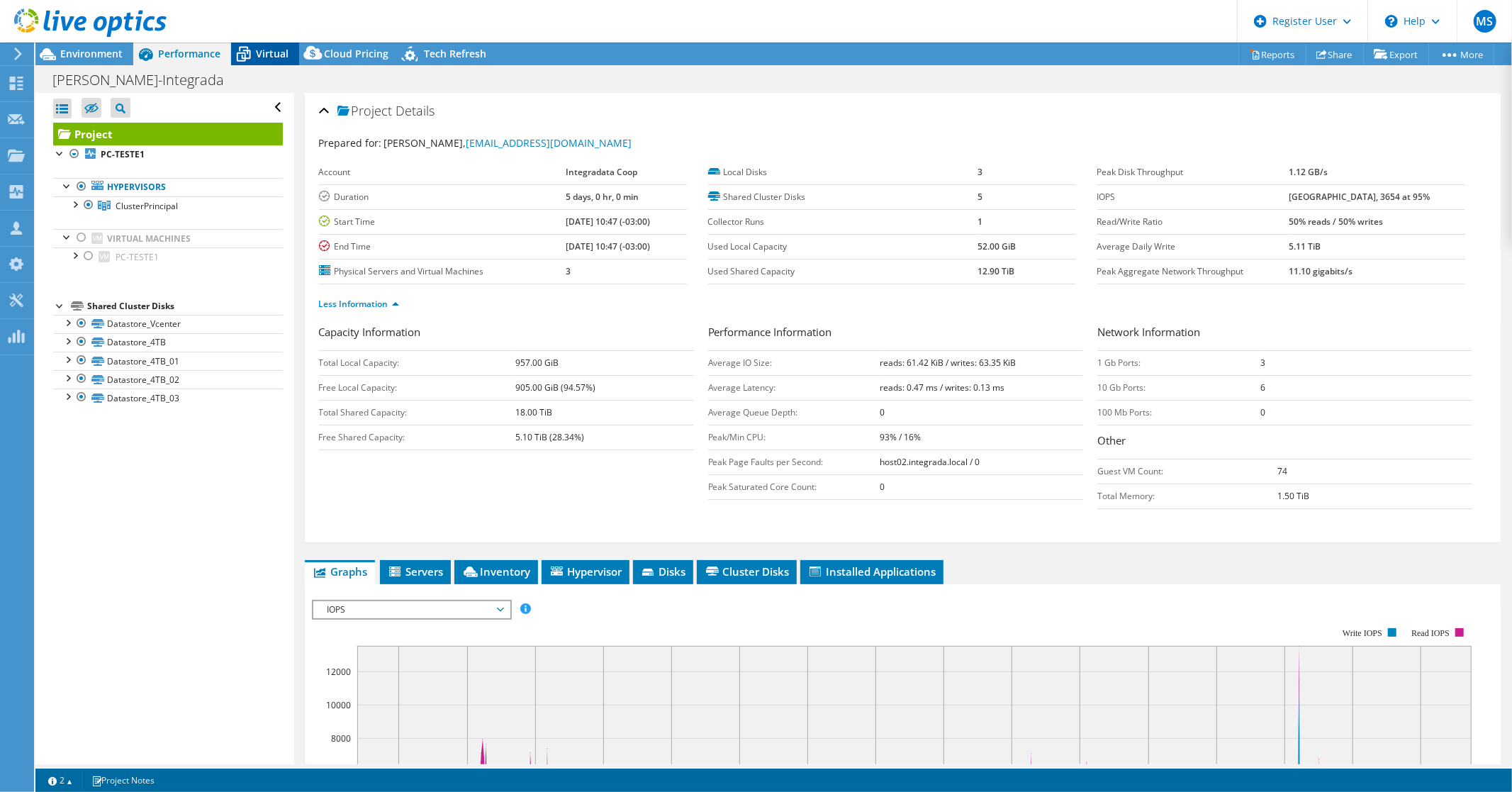
click at [266, 55] on span "Virtual" at bounding box center [272, 53] width 32 height 14
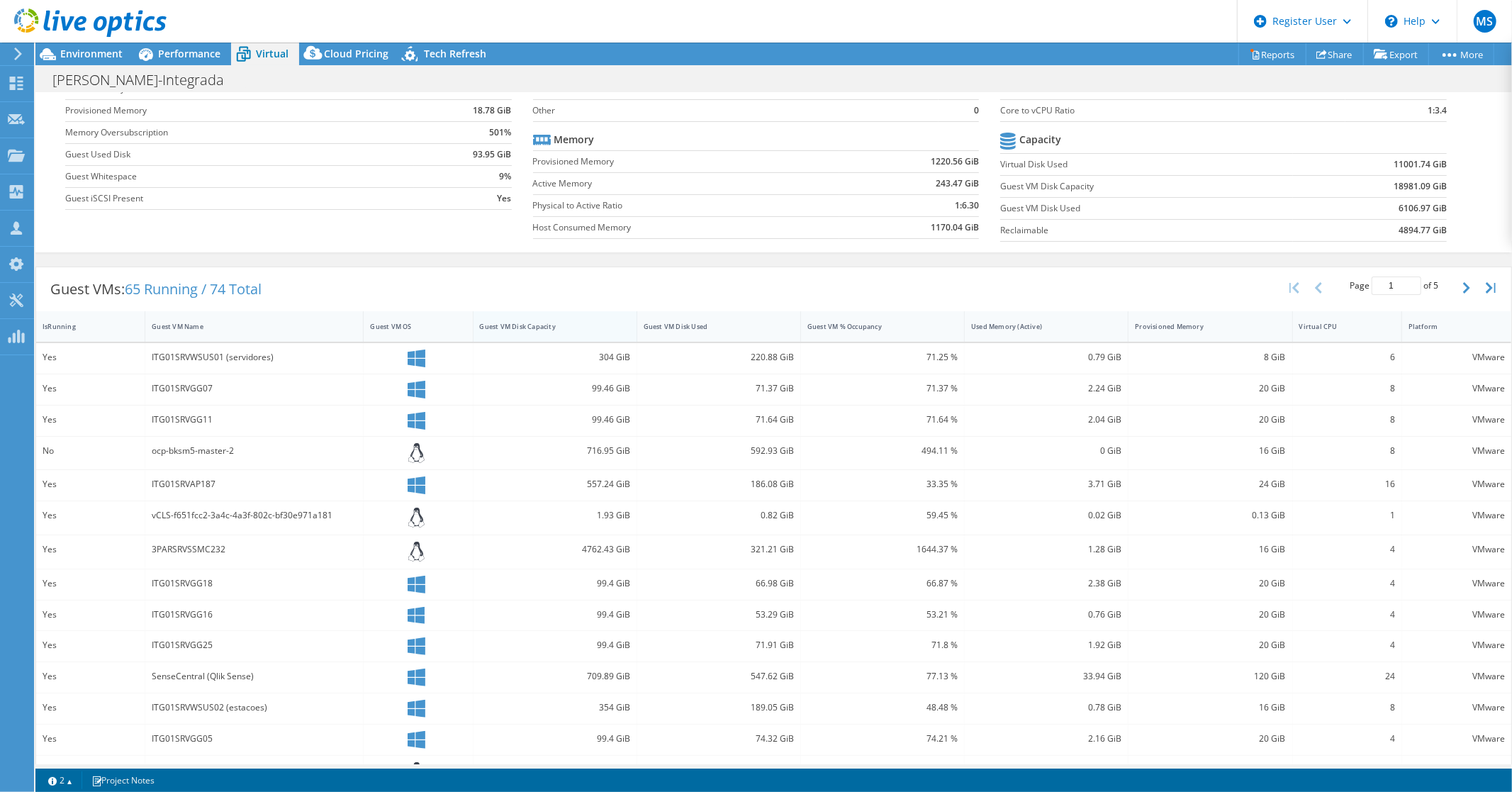
scroll to position [171, 0]
